Goal: Transaction & Acquisition: Purchase product/service

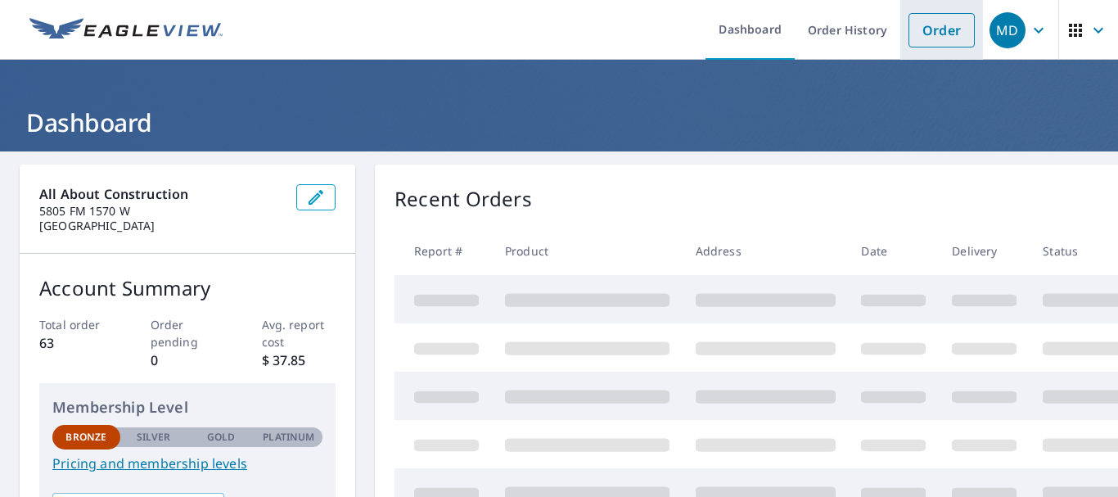
click at [927, 33] on link "Order" at bounding box center [941, 30] width 66 height 34
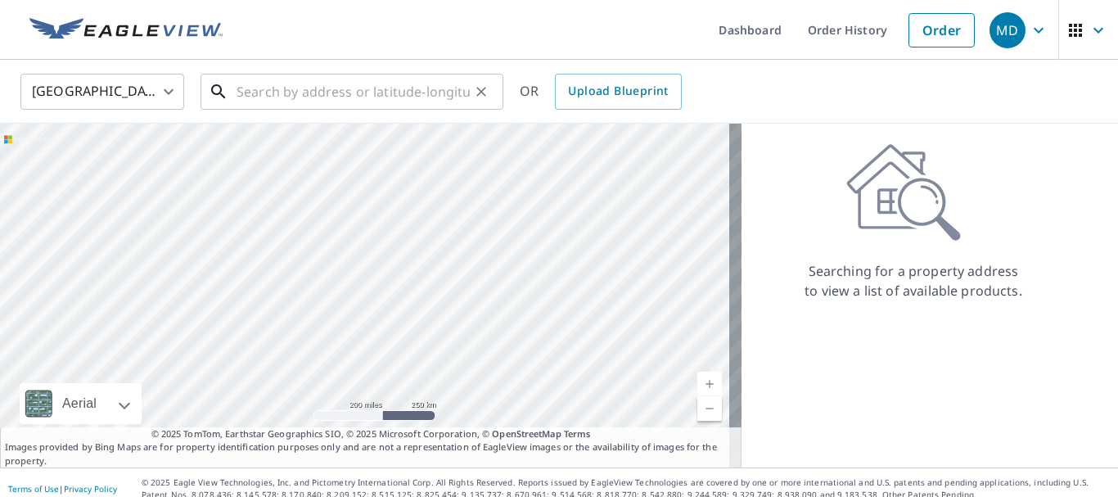
click at [241, 93] on input "text" at bounding box center [352, 92] width 233 height 46
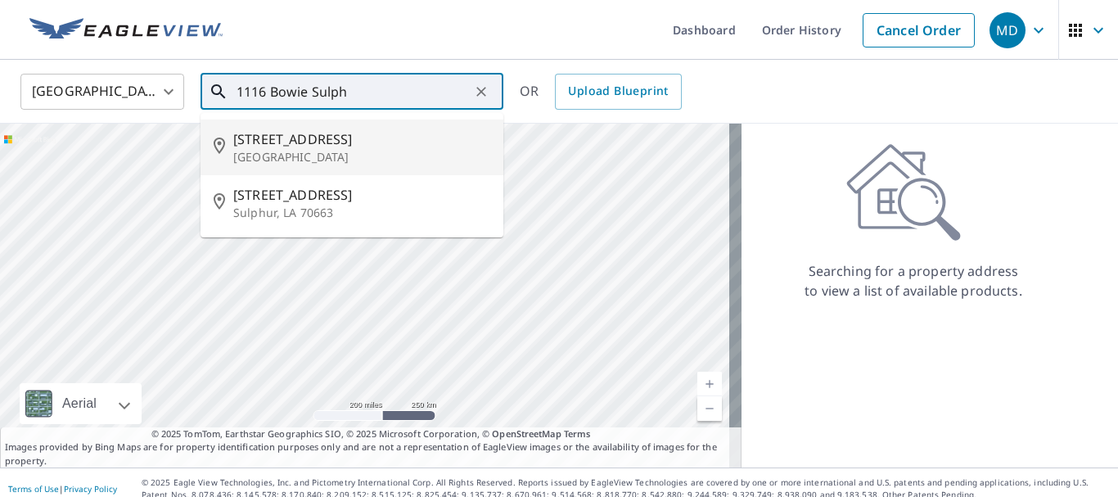
click at [277, 147] on span "[STREET_ADDRESS]" at bounding box center [361, 139] width 257 height 20
type input "[STREET_ADDRESS]"
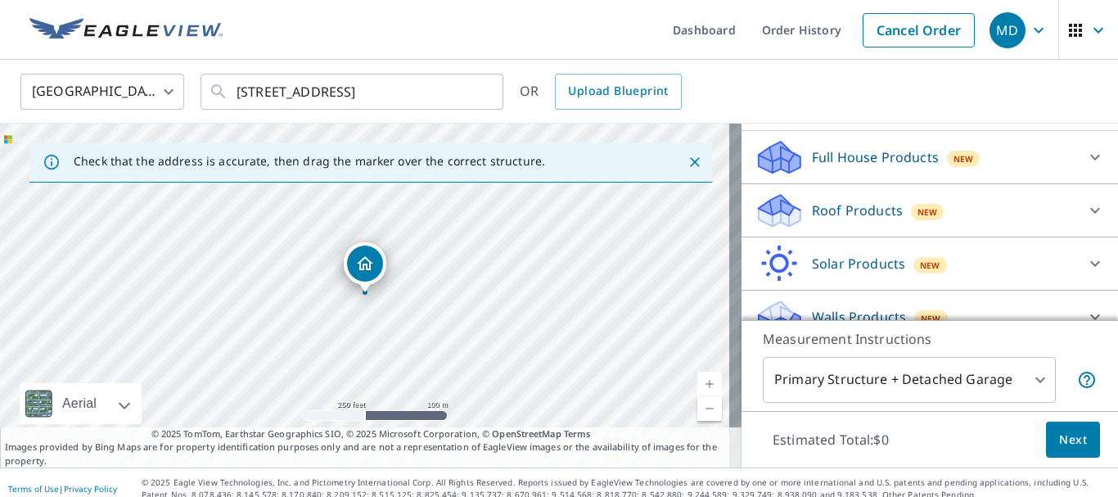
scroll to position [164, 0]
click at [849, 213] on p "Roof Products" at bounding box center [857, 209] width 91 height 20
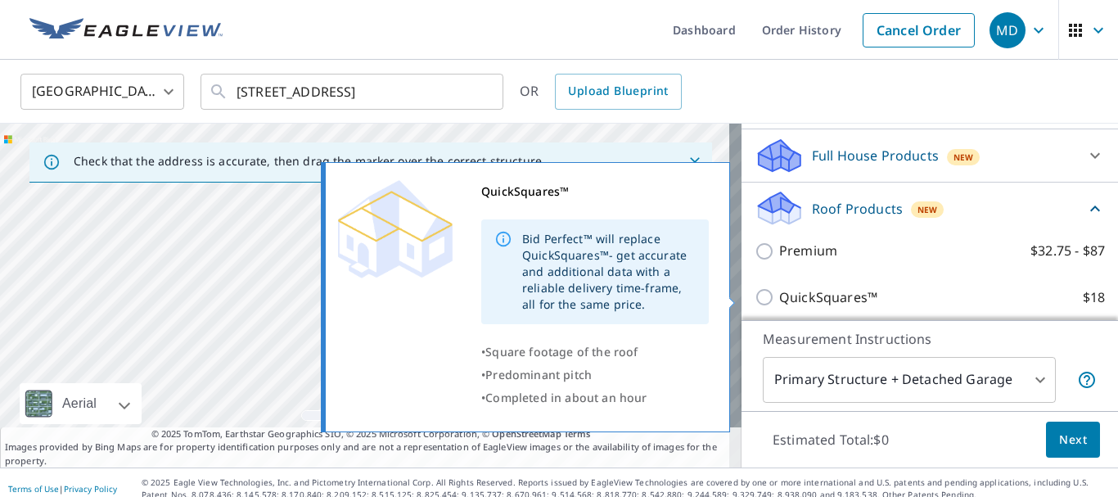
click at [754, 299] on input "QuickSquares™ $18" at bounding box center [766, 297] width 25 height 20
checkbox input "true"
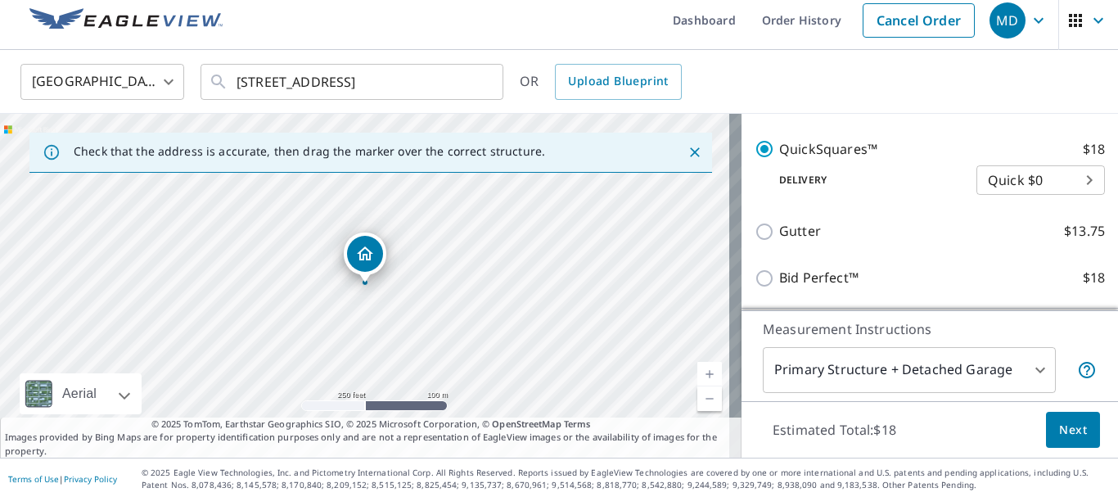
scroll to position [12, 0]
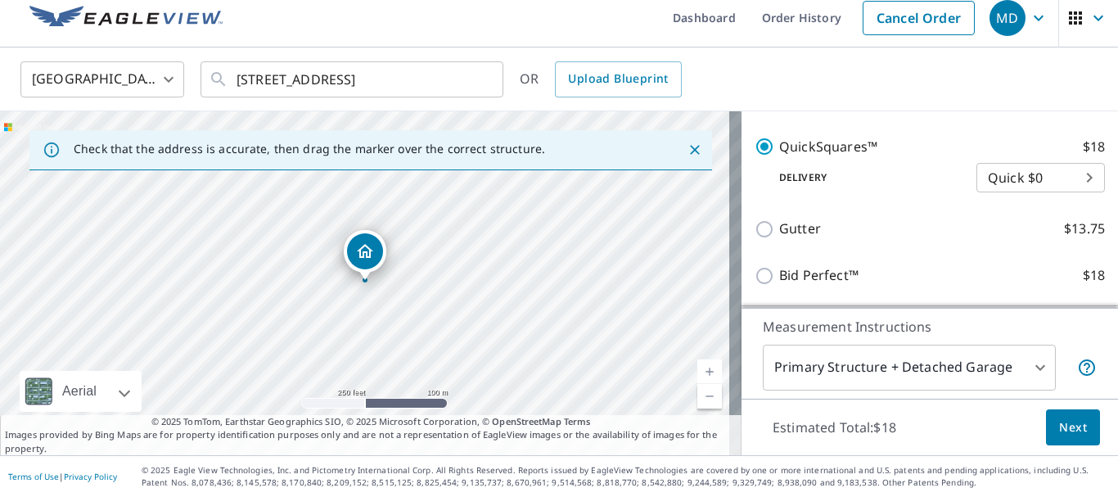
click at [1027, 366] on body "MD MD Dashboard Order History Cancel Order MD [GEOGRAPHIC_DATA] [GEOGRAPHIC_DAT…" at bounding box center [559, 248] width 1118 height 497
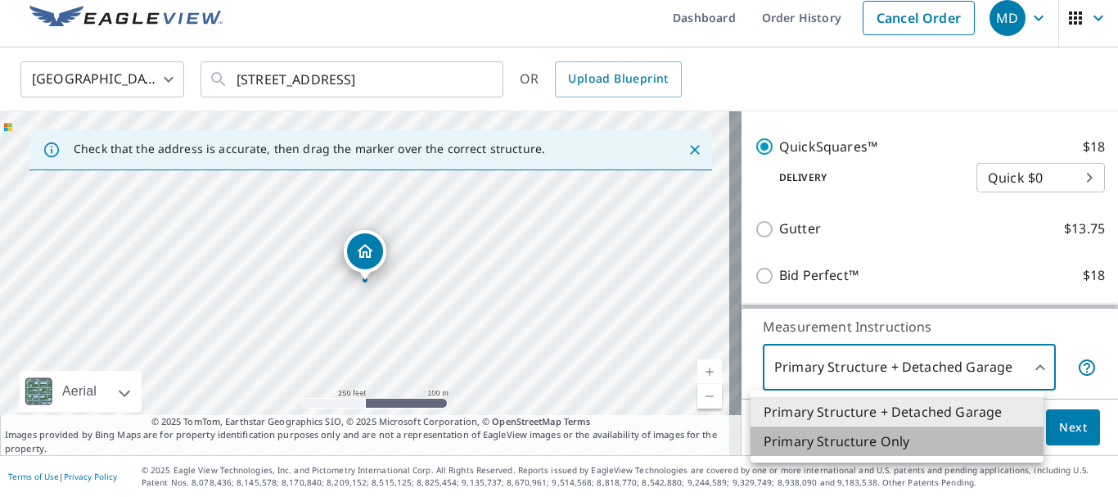
click at [907, 444] on li "Primary Structure Only" at bounding box center [896, 440] width 293 height 29
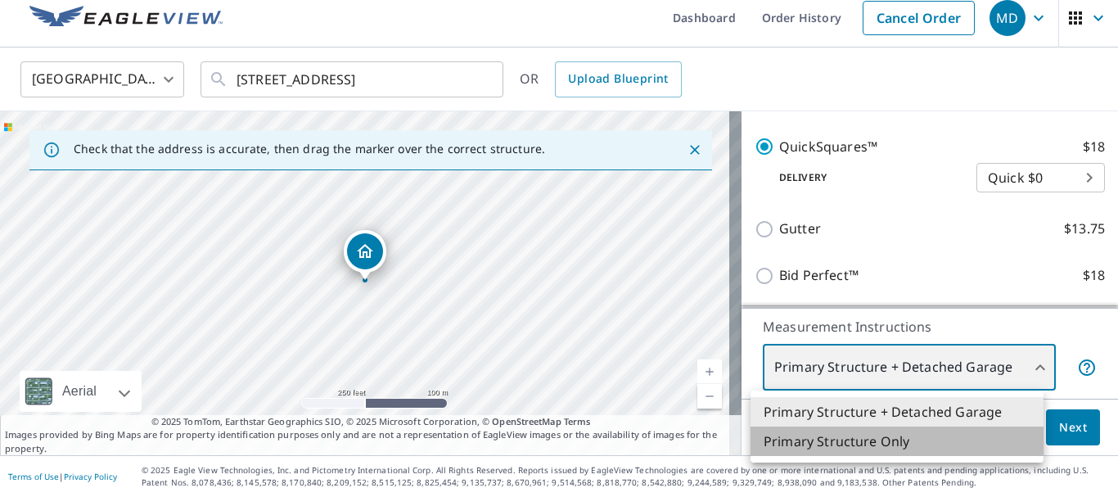
type input "2"
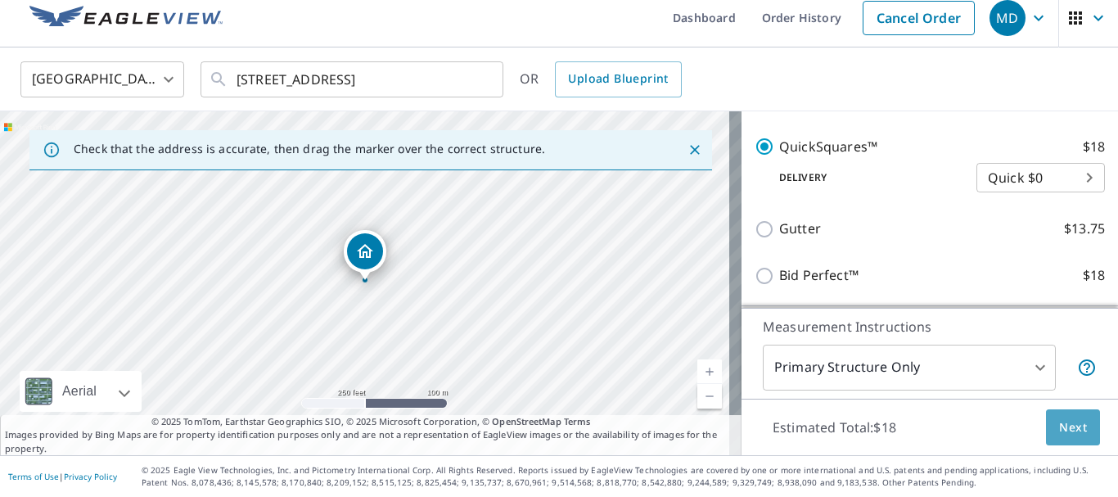
click at [1059, 426] on span "Next" at bounding box center [1073, 427] width 28 height 20
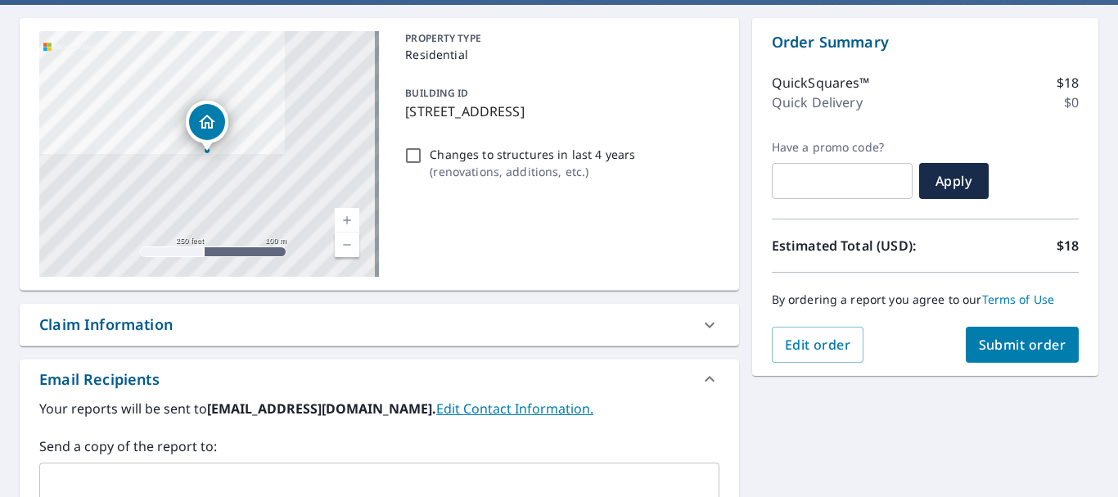
scroll to position [176, 0]
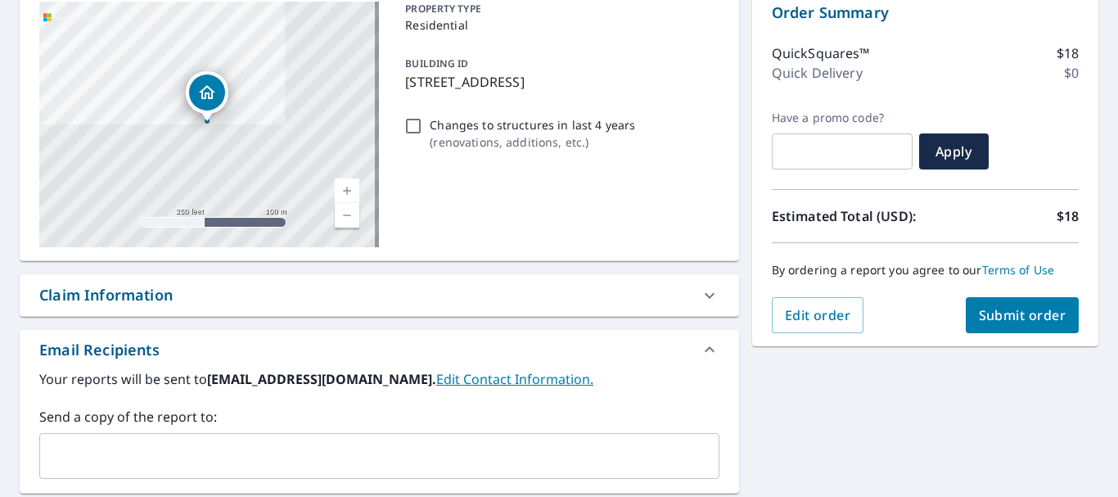
click at [1004, 318] on span "Submit order" at bounding box center [1023, 315] width 88 height 18
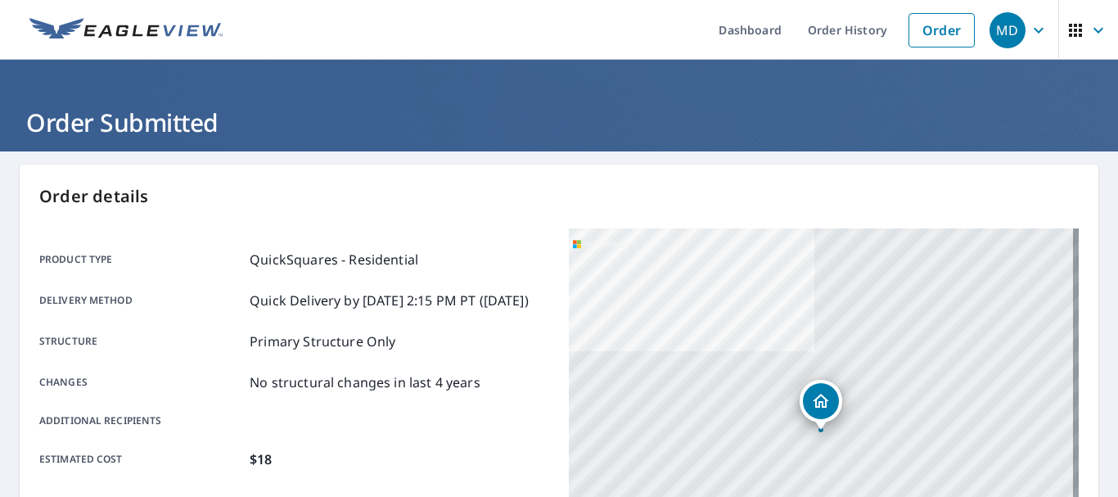
click at [1000, 34] on div "MD" at bounding box center [1007, 30] width 36 height 36
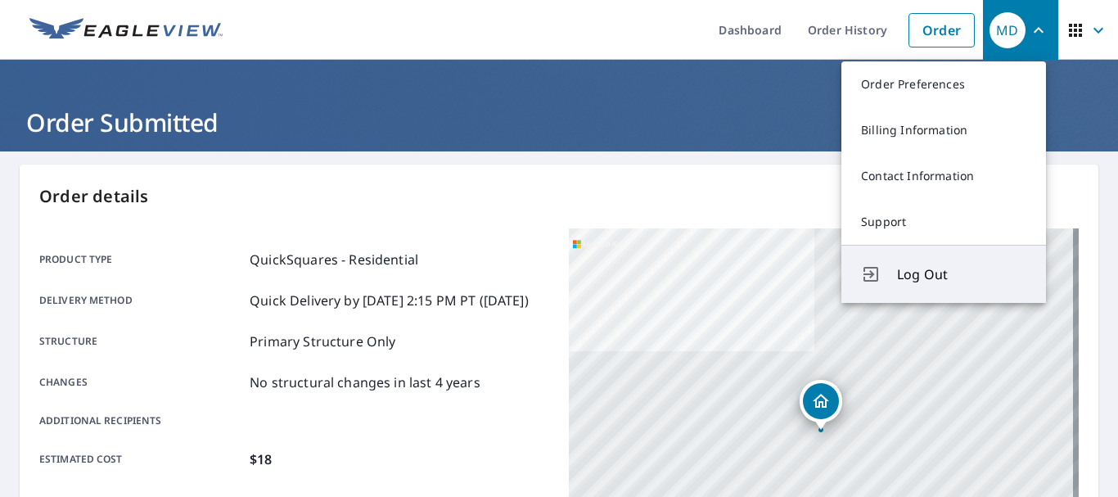
click at [936, 275] on span "Log Out" at bounding box center [961, 274] width 129 height 20
